Goal: Task Accomplishment & Management: Manage account settings

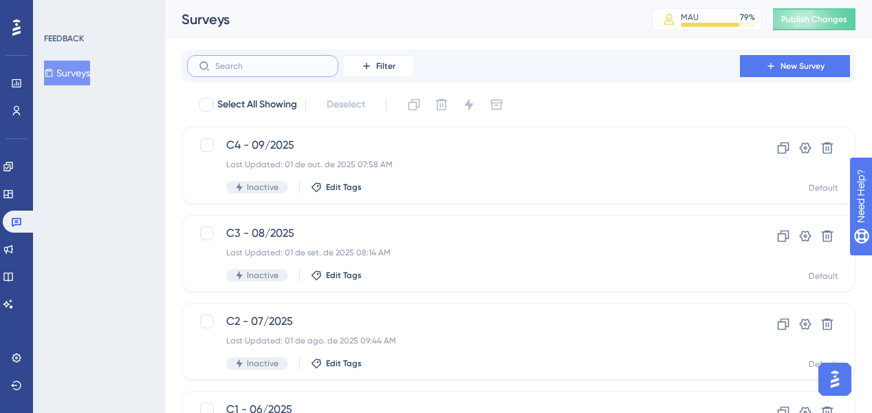
click at [268, 69] on input "text" at bounding box center [270, 66] width 111 height 10
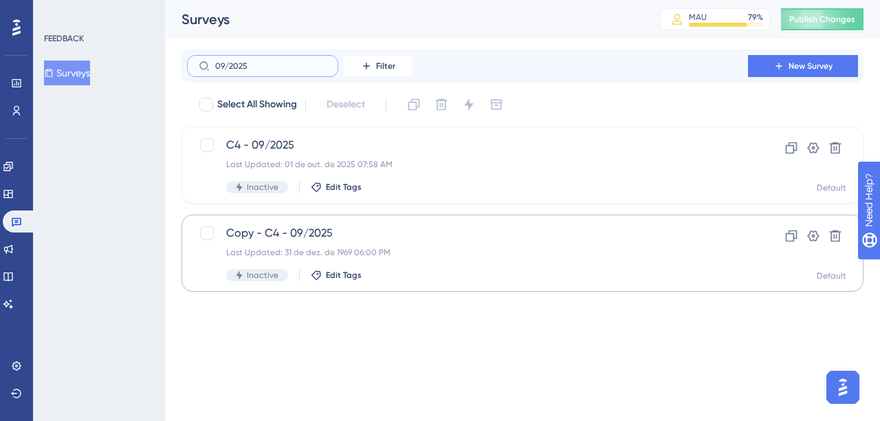
type input "09/2025"
click at [390, 247] on div "Last Updated: 31 de dez. de 1969 06:00 PM" at bounding box center [467, 252] width 483 height 11
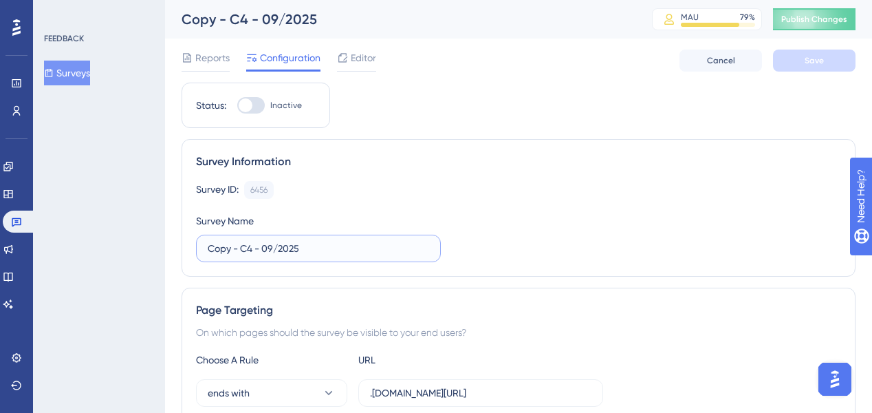
click at [248, 254] on input "Copy - C4 - 09/2025" at bounding box center [318, 248] width 221 height 15
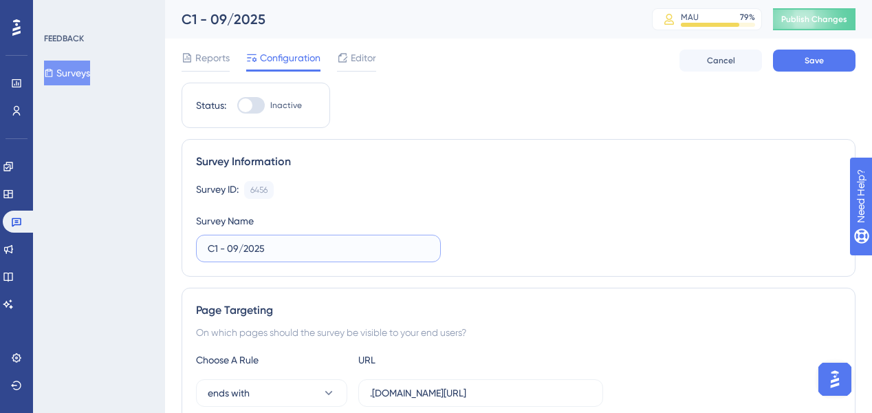
click at [232, 242] on input "C1 - 09/2025" at bounding box center [318, 248] width 221 height 15
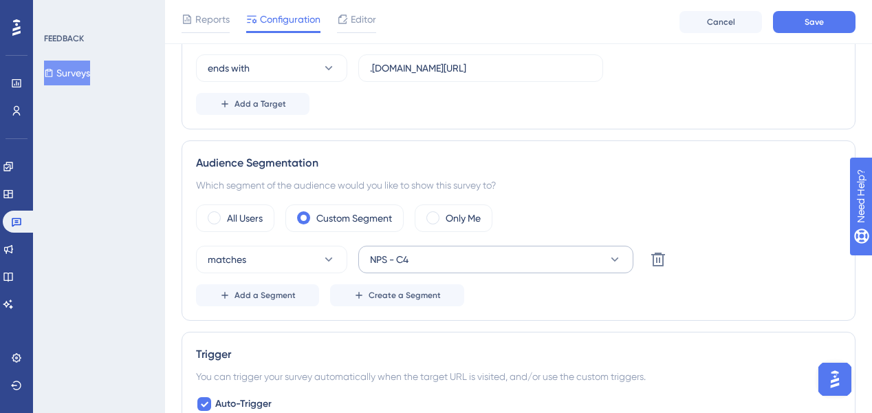
type input "C1 - 10/2025"
click at [430, 254] on button "NPS - C4" at bounding box center [495, 260] width 275 height 28
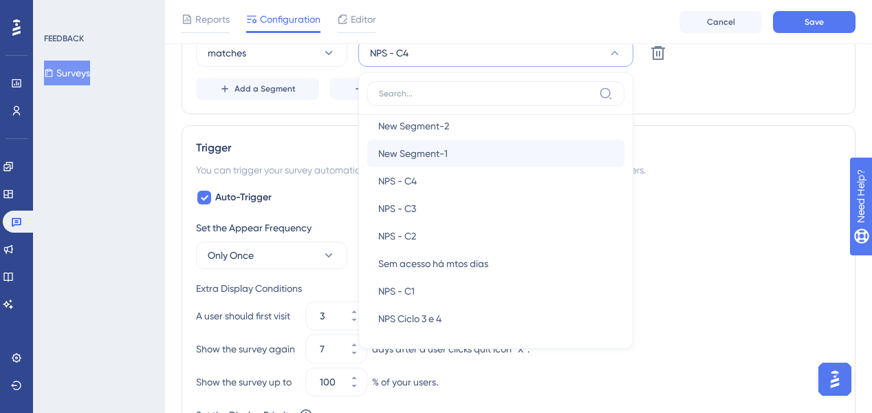
scroll to position [369, 0]
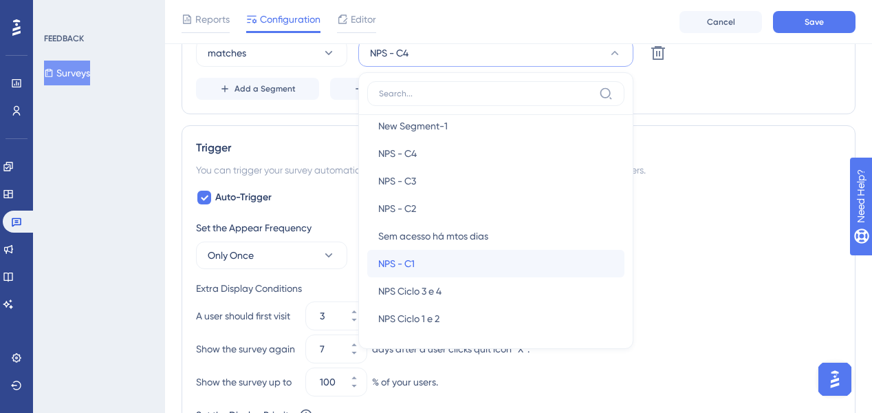
click at [437, 254] on div "NPS - C1 NPS - C1" at bounding box center [495, 264] width 235 height 28
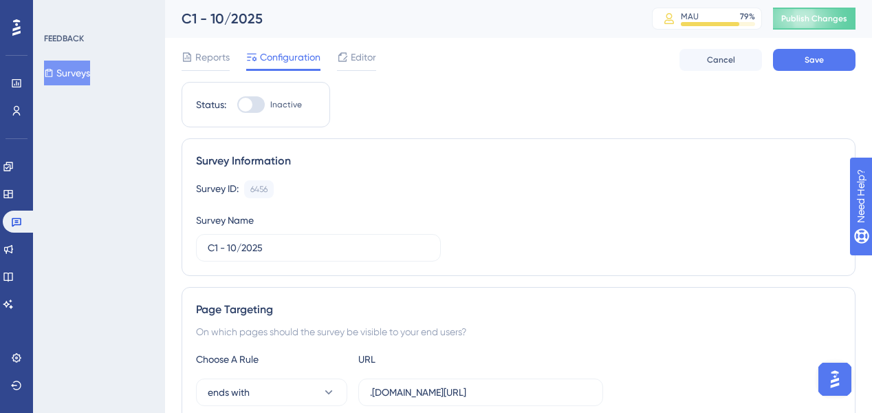
scroll to position [0, 0]
click at [256, 109] on div at bounding box center [251, 105] width 28 height 17
click at [237, 106] on input "Inactive" at bounding box center [237, 105] width 1 height 1
checkbox input "true"
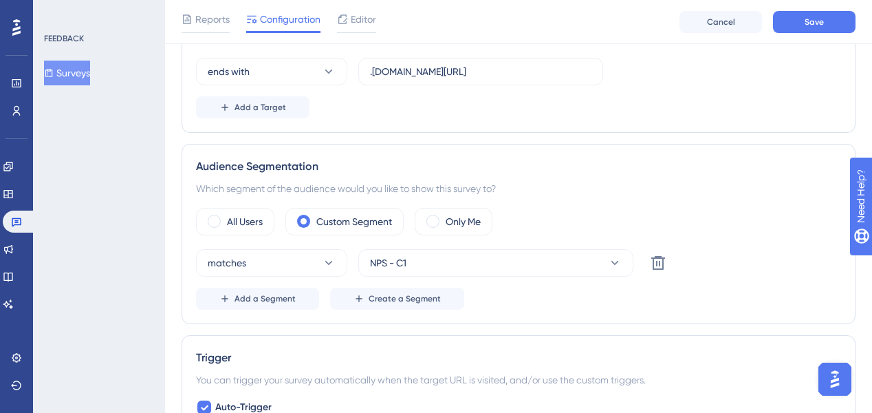
scroll to position [330, 0]
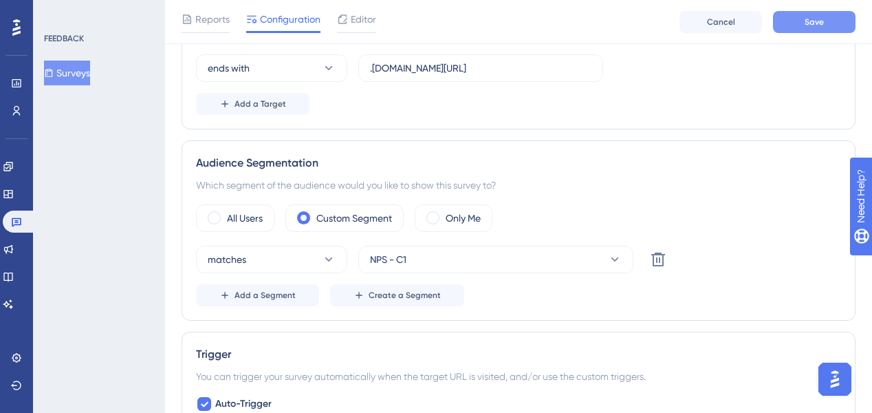
click at [818, 22] on span "Save" at bounding box center [814, 22] width 19 height 11
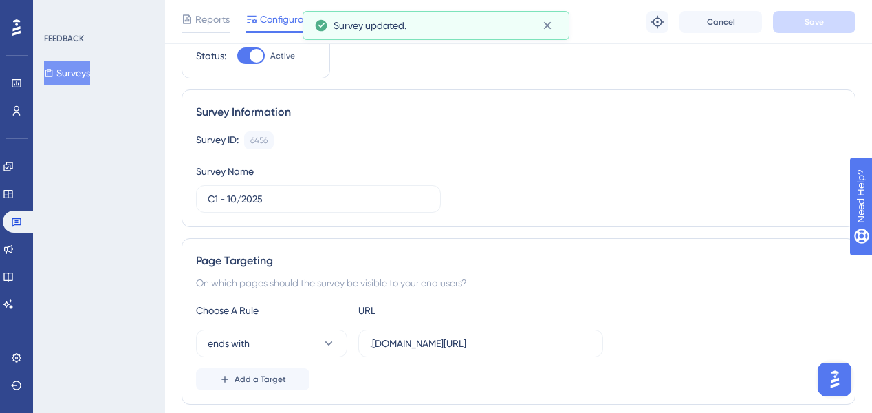
scroll to position [0, 0]
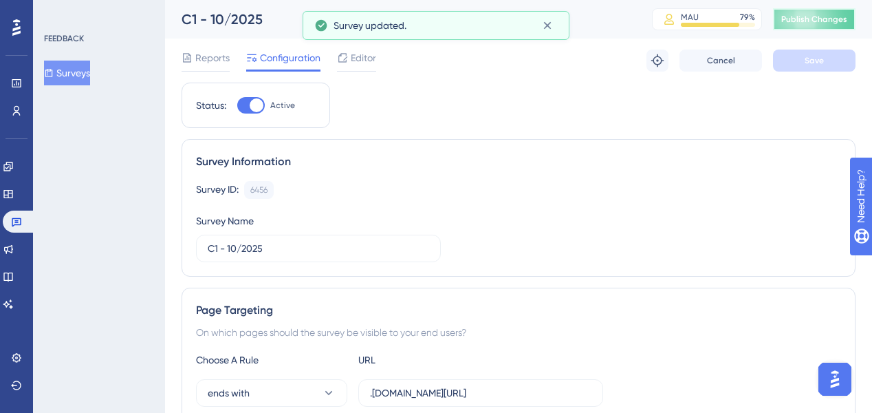
click at [790, 25] on button "Publish Changes" at bounding box center [814, 19] width 83 height 22
